Goal: Task Accomplishment & Management: Manage account settings

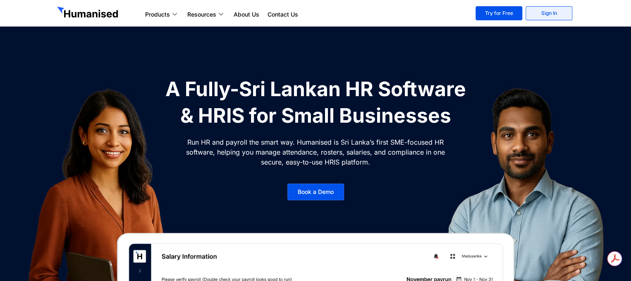
click at [542, 12] on link "Sign In" at bounding box center [549, 13] width 47 height 14
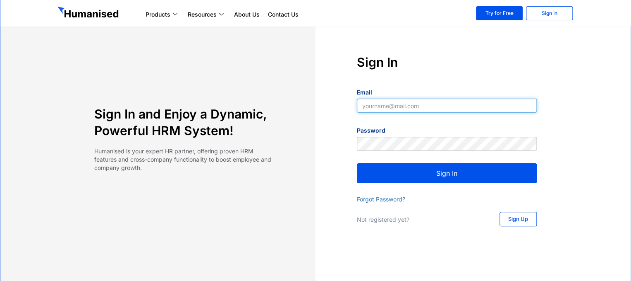
type input "nisal@slpg.lk"
click at [430, 171] on button "Sign In" at bounding box center [447, 173] width 180 height 20
